Goal: Find specific page/section: Find specific page/section

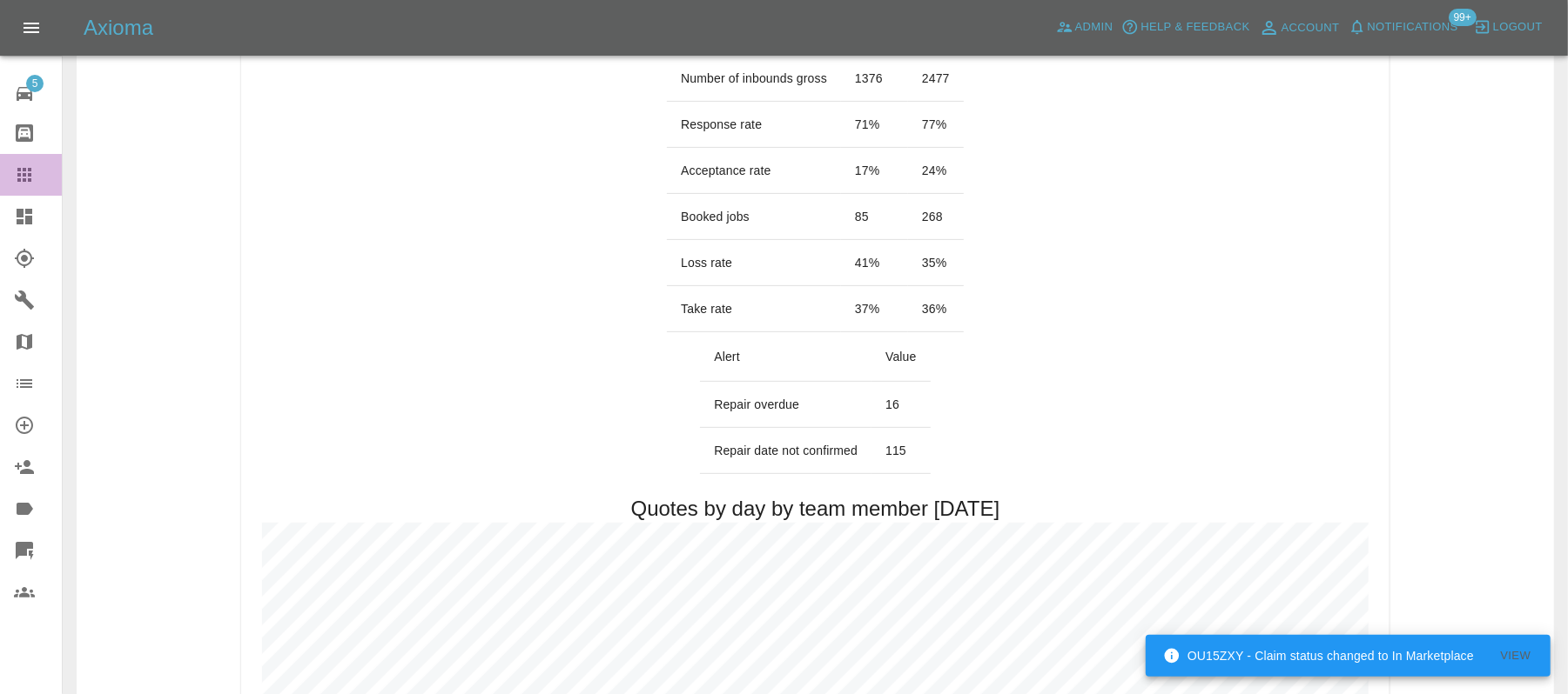
click at [39, 176] on div at bounding box center [38, 175] width 49 height 21
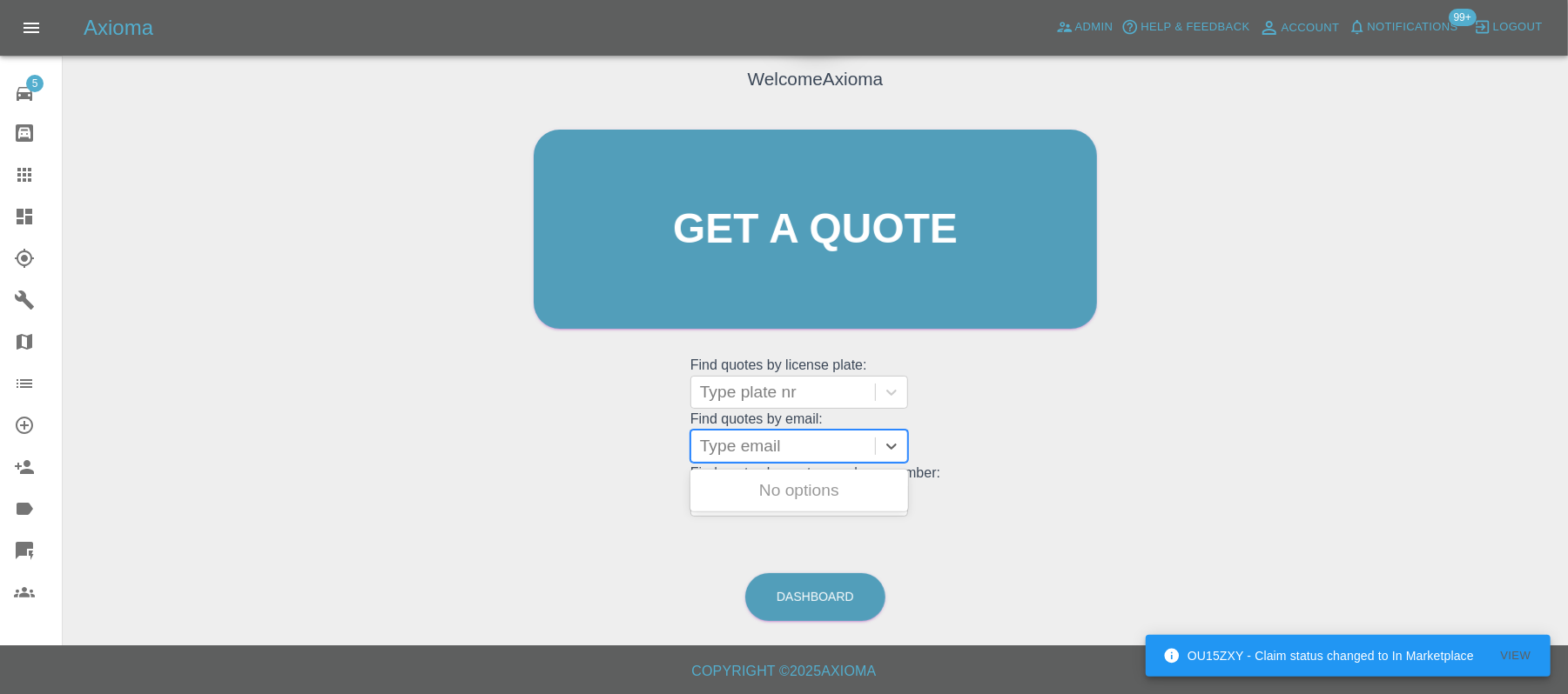
click at [734, 461] on div "Type email" at bounding box center [782, 446] width 184 height 31
paste input "[EMAIL_ADDRESS][DOMAIN_NAME]"
type input "[EMAIL_ADDRESS][DOMAIN_NAME]"
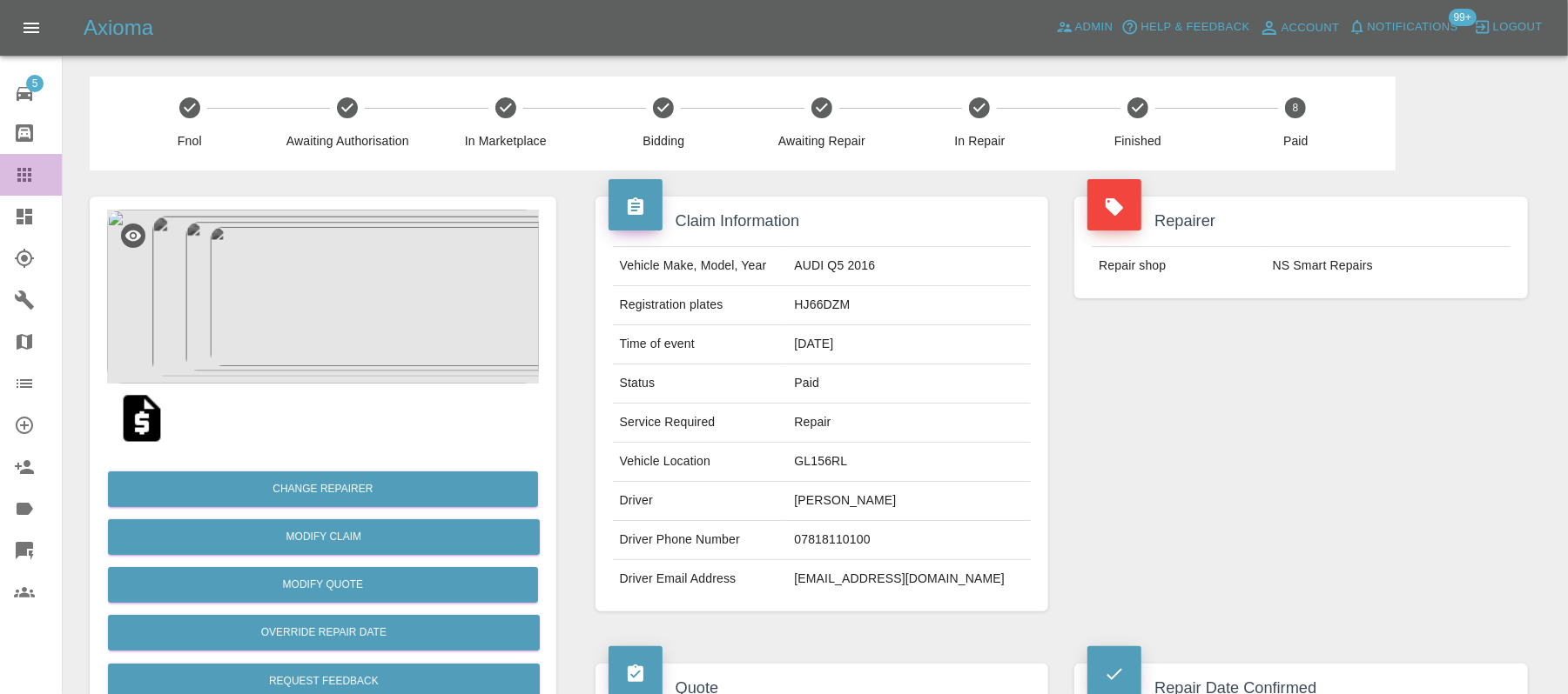
click at [22, 186] on link "Claims" at bounding box center [31, 175] width 62 height 42
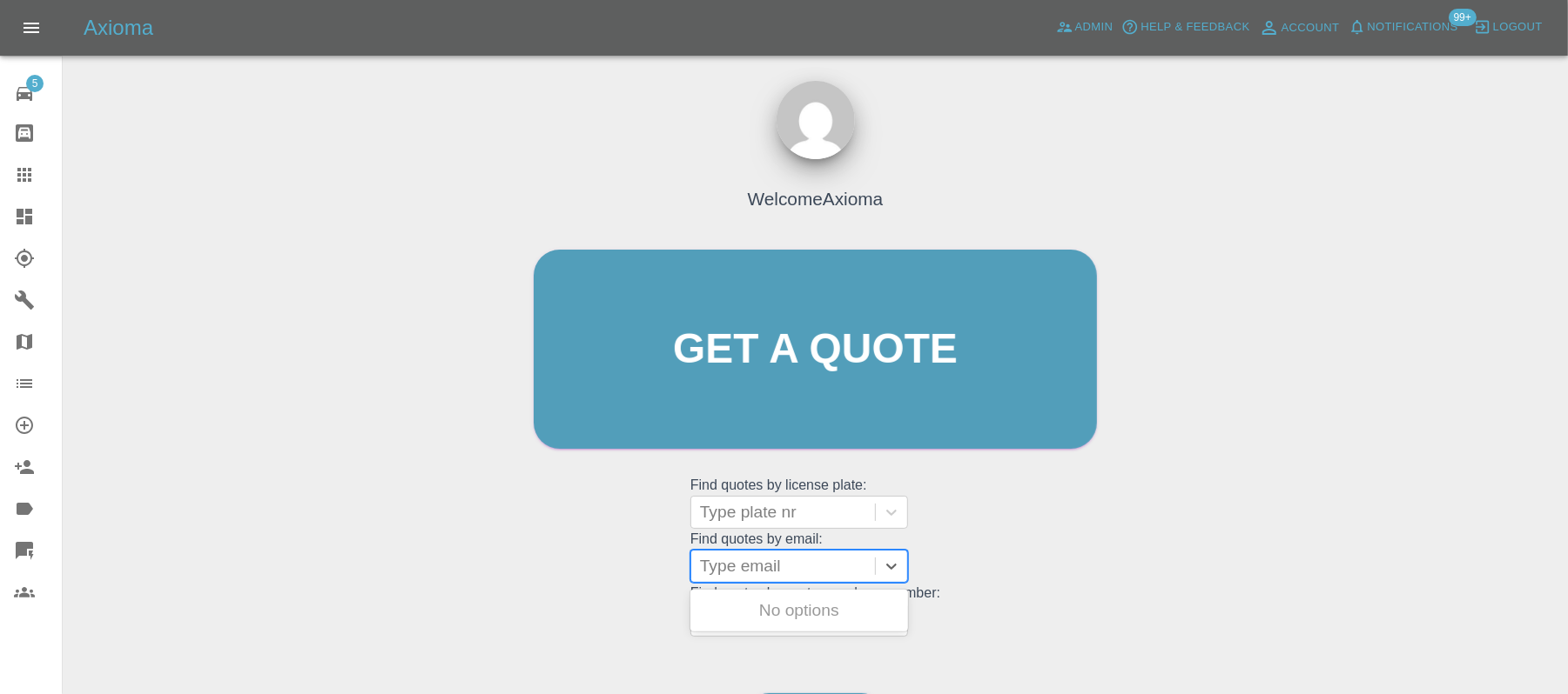
click at [750, 576] on div at bounding box center [782, 565] width 166 height 24
paste input "[EMAIL_ADDRESS][DOMAIN_NAME]"
type input "[EMAIL_ADDRESS][DOMAIN_NAME]"
